Goal: Transaction & Acquisition: Purchase product/service

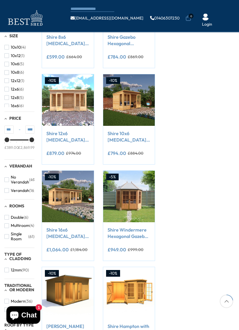
scroll to position [130, 0]
click at [139, 115] on icon "Add to Cart" at bounding box center [141, 114] width 4 height 4
click at [137, 146] on div "Shire 10x6 [MEDICAL_DATA][PERSON_NAME] Summerhouse" at bounding box center [128, 139] width 43 height 18
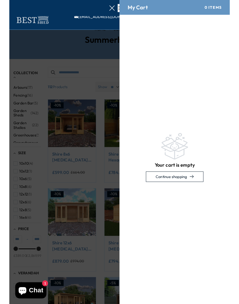
scroll to position [0, 0]
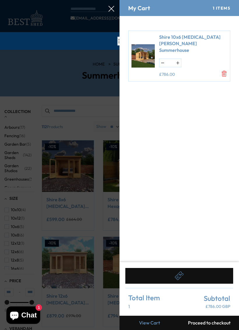
click at [100, 0] on div at bounding box center [119, 0] width 239 height 0
click at [88, 0] on div at bounding box center [119, 0] width 239 height 0
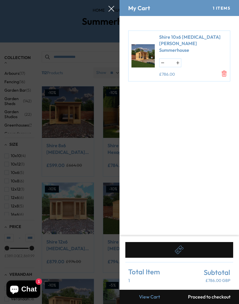
scroll to position [52, 0]
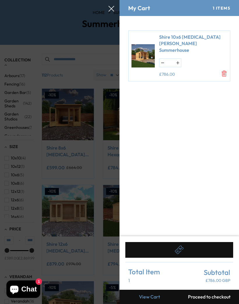
click at [223, 71] on icon "Remove Shire 10x6 Alora Pent Summerhouse" at bounding box center [224, 74] width 6 height 6
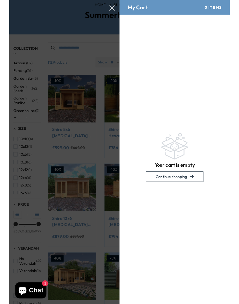
scroll to position [59, 0]
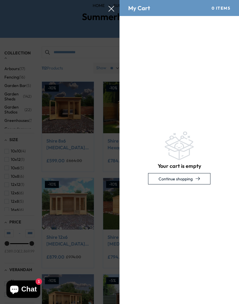
click at [172, 196] on div "Your cart is empty Continue shopping" at bounding box center [178, 158] width 119 height 284
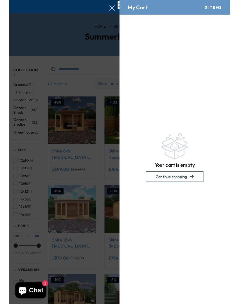
scroll to position [0, 0]
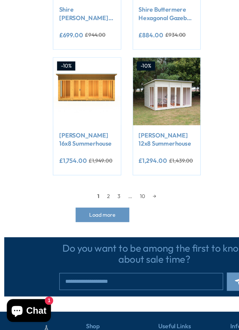
scroll to position [482, 0]
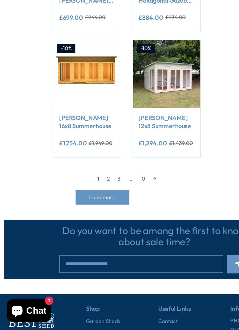
click at [84, 210] on link "2" at bounding box center [84, 214] width 8 height 9
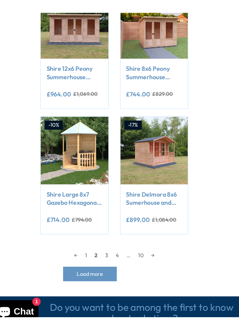
scroll to position [460, 0]
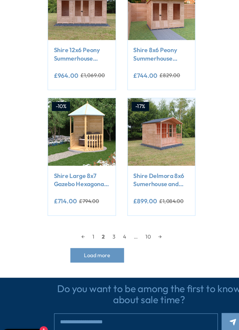
click at [88, 231] on link "3" at bounding box center [92, 235] width 8 height 9
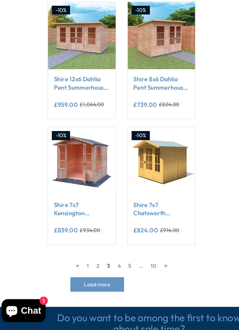
scroll to position [415, 0]
click at [93, 276] on link "4" at bounding box center [97, 280] width 8 height 9
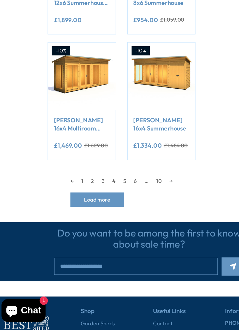
scroll to position [480, 0]
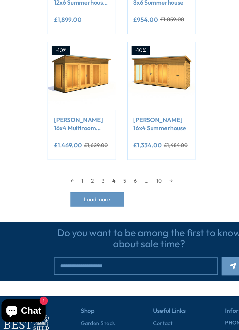
click at [97, 211] on link "5" at bounding box center [101, 215] width 8 height 9
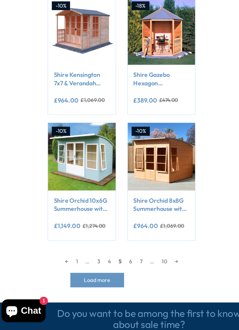
scroll to position [420, 0]
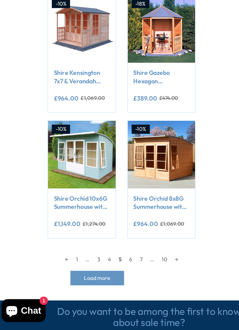
click at [102, 271] on link "6" at bounding box center [105, 275] width 8 height 9
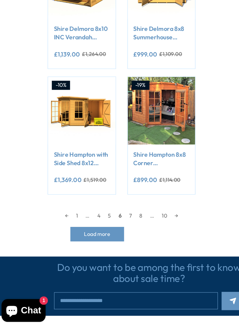
scroll to position [469, 0]
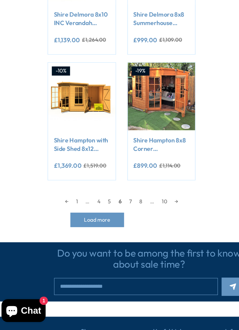
click at [102, 227] on link "7" at bounding box center [105, 231] width 8 height 9
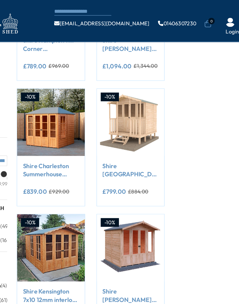
scroll to position [136, 0]
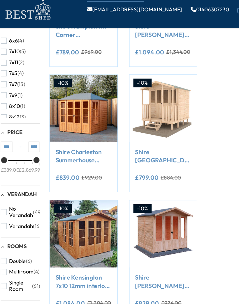
click at [53, 106] on span "Add to Cart" at bounding box center [64, 108] width 22 height 4
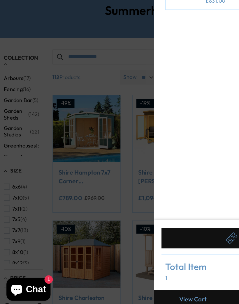
click at [60, 0] on div at bounding box center [119, 0] width 239 height 0
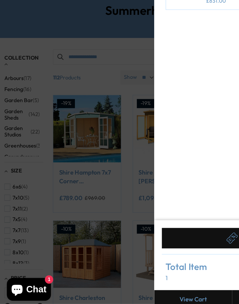
click at [63, 0] on div at bounding box center [119, 0] width 239 height 0
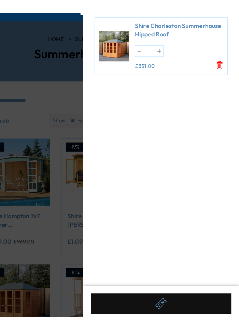
scroll to position [17, 0]
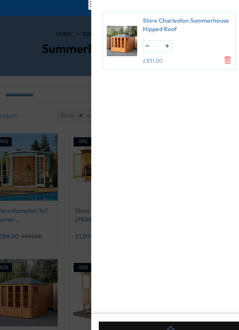
click at [221, 64] on icon "Remove Shire Charleston Summerhouse Hipped Roof" at bounding box center [224, 67] width 6 height 6
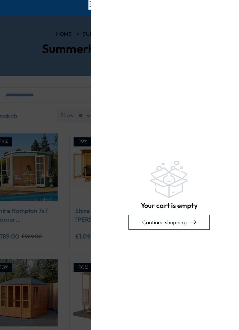
click at [176, 45] on div "Your cart is empty Continue shopping" at bounding box center [178, 170] width 119 height 309
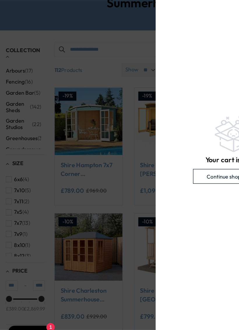
click at [122, 172] on div "Your cart is empty Continue shopping" at bounding box center [178, 170] width 119 height 309
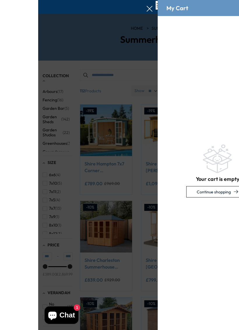
scroll to position [36, 0]
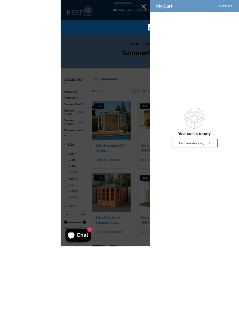
scroll to position [79, 0]
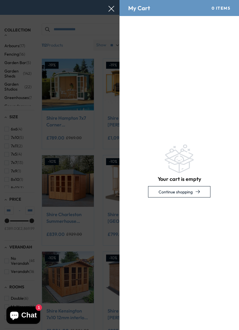
scroll to position [83, 0]
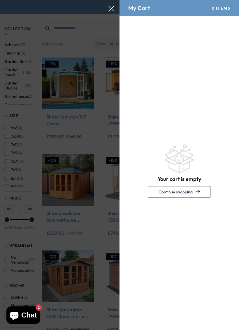
click at [111, 10] on icon at bounding box center [111, 9] width 6 height 6
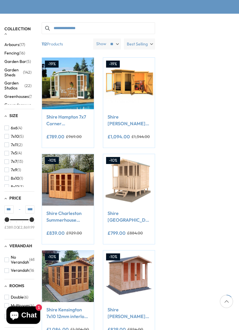
click at [75, 198] on button "Add to Cart" at bounding box center [68, 193] width 40 height 11
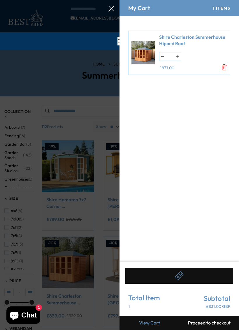
click at [221, 69] on icon "Remove Shire Charleston Summerhouse Hipped Roof" at bounding box center [224, 67] width 6 height 6
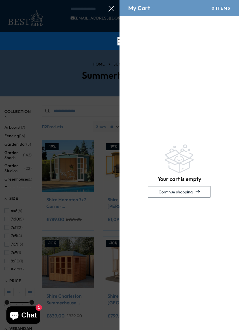
click at [87, 0] on div at bounding box center [119, 0] width 239 height 0
click at [111, 10] on icon at bounding box center [111, 9] width 6 height 6
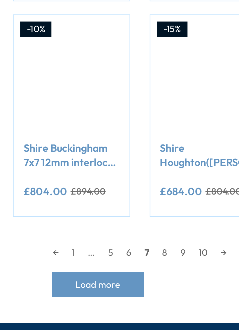
scroll to position [401, 0]
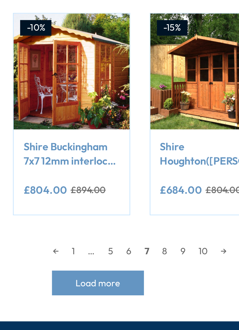
click at [105, 290] on link "8" at bounding box center [109, 294] width 8 height 9
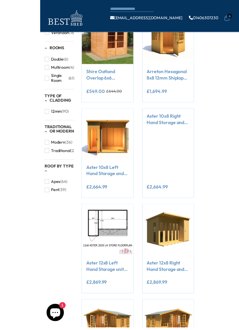
scroll to position [289, 0]
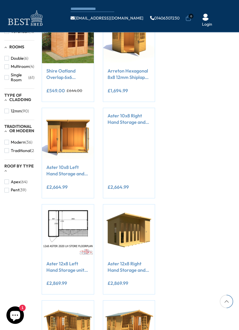
click at [197, 166] on div "Filter By Collection Arbours (17) Fencing (16) Garden Bar (5) Garden Sheds (142…" at bounding box center [119, 101] width 239 height 652
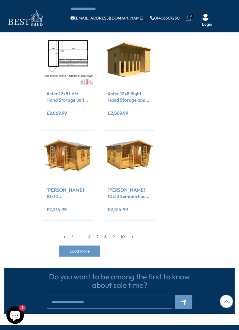
scroll to position [462, 0]
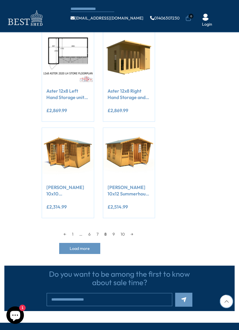
click at [114, 235] on link "9" at bounding box center [113, 234] width 8 height 9
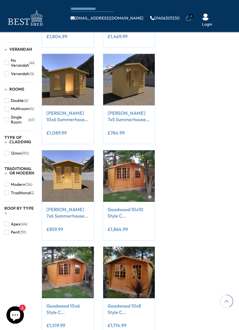
scroll to position [247, 0]
click at [61, 95] on span "Add to Cart" at bounding box center [64, 94] width 22 height 4
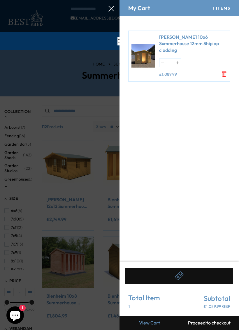
click at [66, 0] on div at bounding box center [119, 0] width 239 height 0
click at [108, 0] on div at bounding box center [119, 0] width 239 height 0
click at [111, 11] on icon at bounding box center [111, 9] width 6 height 6
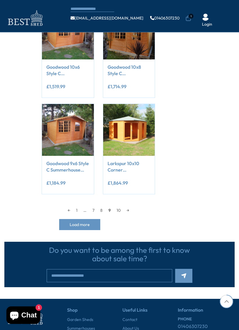
scroll to position [488, 0]
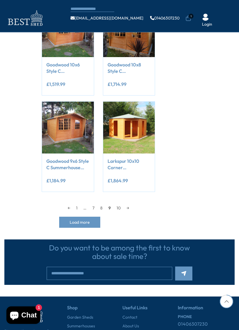
click at [116, 207] on link "10" at bounding box center [119, 207] width 10 height 9
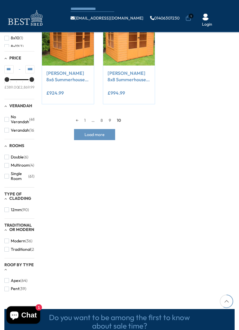
scroll to position [209, 0]
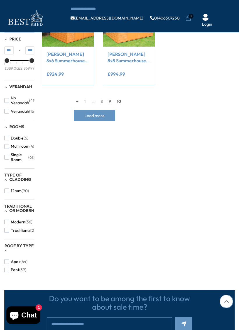
click at [85, 101] on link "1" at bounding box center [84, 101] width 7 height 9
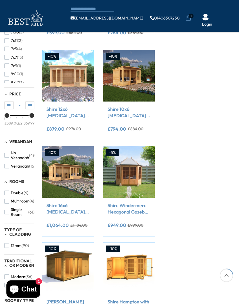
scroll to position [153, 0]
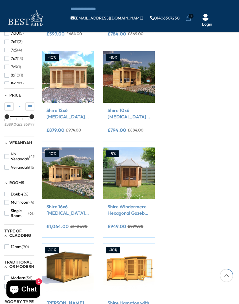
click at [113, 89] on button "Add to Cart" at bounding box center [129, 91] width 40 height 11
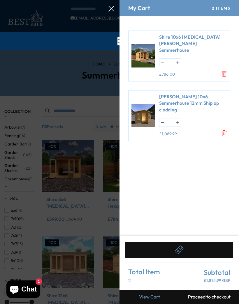
click at [145, 50] on img at bounding box center [142, 56] width 23 height 32
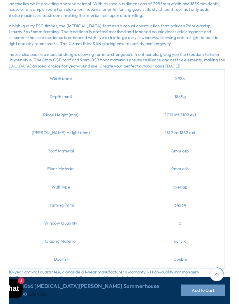
scroll to position [194, 0]
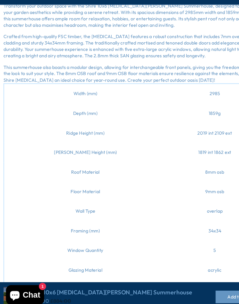
click at [15, 155] on td "Eaves Height (mm)" at bounding box center [77, 163] width 144 height 17
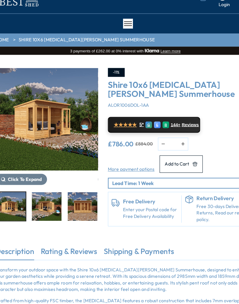
scroll to position [20, 0]
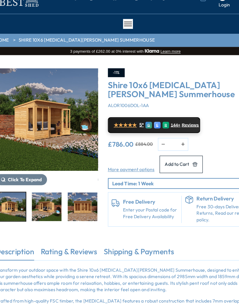
click at [10, 185] on img "1 / 10" at bounding box center [18, 183] width 26 height 25
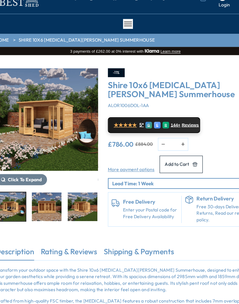
click at [37, 186] on img "3 / 10" at bounding box center [50, 183] width 26 height 25
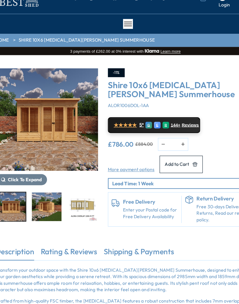
click at [38, 185] on img "4 / 10" at bounding box center [50, 183] width 26 height 25
click at [100, 181] on img "6 / 10" at bounding box center [113, 183] width 26 height 25
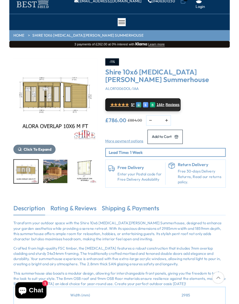
scroll to position [0, 0]
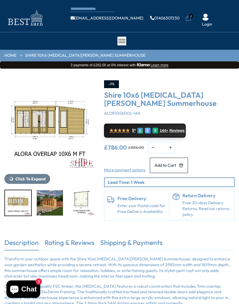
click at [78, 206] on div at bounding box center [49, 203] width 91 height 26
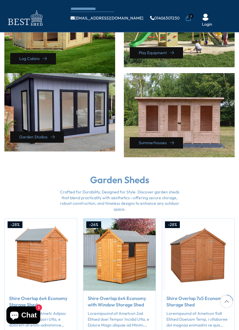
scroll to position [290, 0]
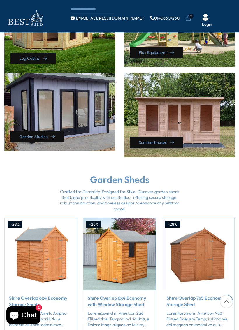
click at [205, 129] on div "Summerhouses" at bounding box center [179, 115] width 111 height 84
click at [170, 140] on link "Summerhouses" at bounding box center [156, 142] width 53 height 11
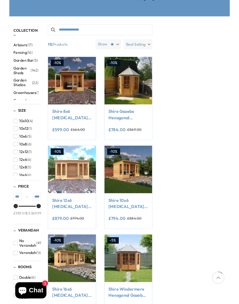
scroll to position [78, 0]
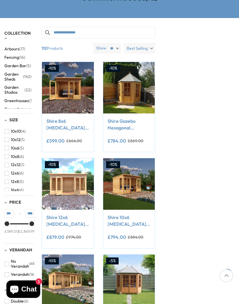
click at [137, 197] on button "Add to Cart" at bounding box center [129, 198] width 40 height 11
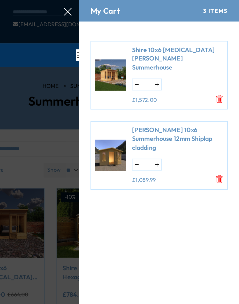
click at [222, 130] on icon "Remove Elton 10x6 Summerhouse 12mm Shiplap cladding" at bounding box center [224, 133] width 5 height 6
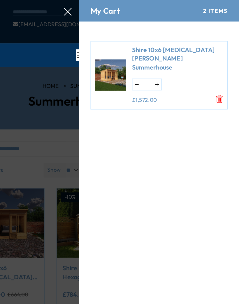
click at [161, 121] on form "Shire 10x6 Alora Pent Summerhouse * £1,572.00" at bounding box center [178, 126] width 119 height 220
click at [159, 59] on button "button" at bounding box center [162, 63] width 6 height 8
type input "*"
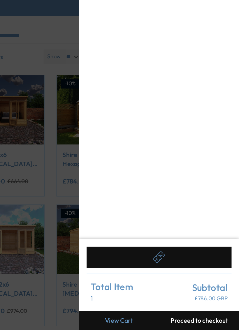
click at [119, 304] on link "View Cart" at bounding box center [149, 323] width 60 height 14
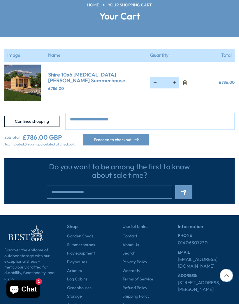
scroll to position [58, 0]
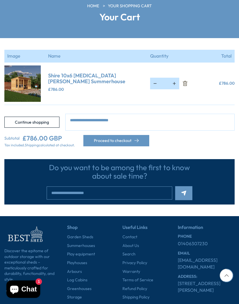
click at [139, 141] on button "Proceed to checkout" at bounding box center [116, 140] width 66 height 11
